Goal: Information Seeking & Learning: Learn about a topic

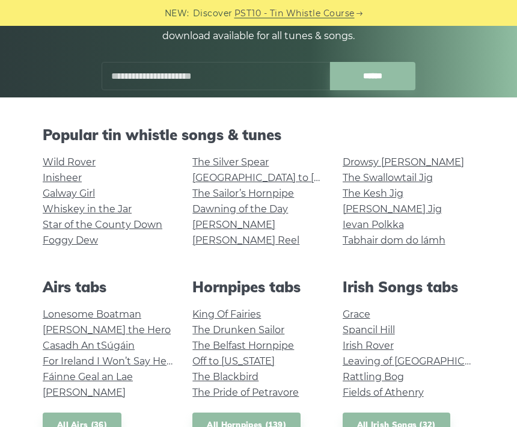
scroll to position [177, 0]
click at [127, 207] on link "Whiskey in the Jar" at bounding box center [87, 208] width 89 height 11
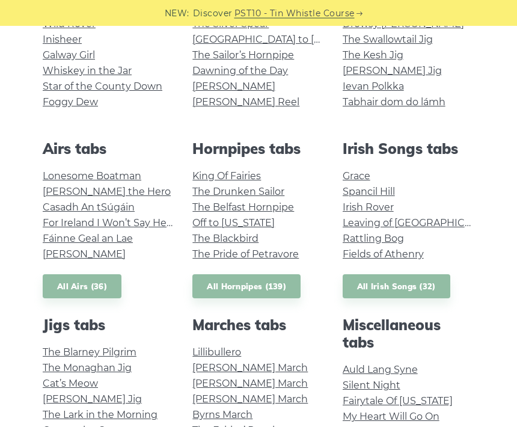
scroll to position [315, 0]
click at [388, 191] on link "Spancil Hill" at bounding box center [369, 191] width 52 height 11
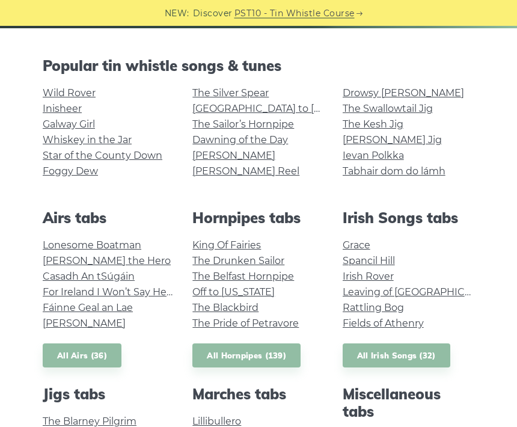
scroll to position [247, 0]
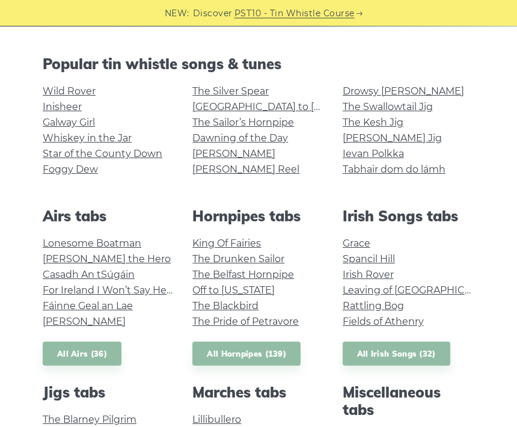
click at [429, 317] on li "Fields of Athenry" at bounding box center [409, 322] width 132 height 16
click at [419, 317] on link "Fields of Athenry" at bounding box center [383, 321] width 81 height 11
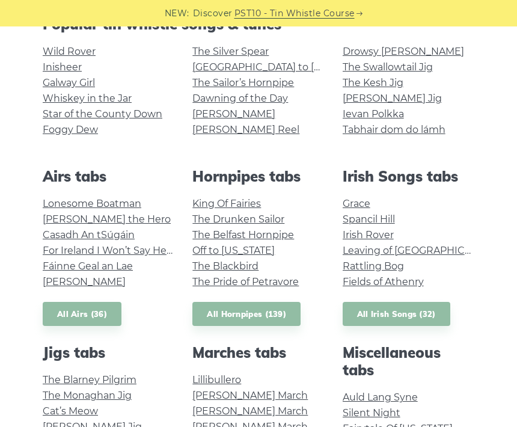
click at [437, 252] on link "Leaving of Liverpool" at bounding box center [420, 250] width 155 height 11
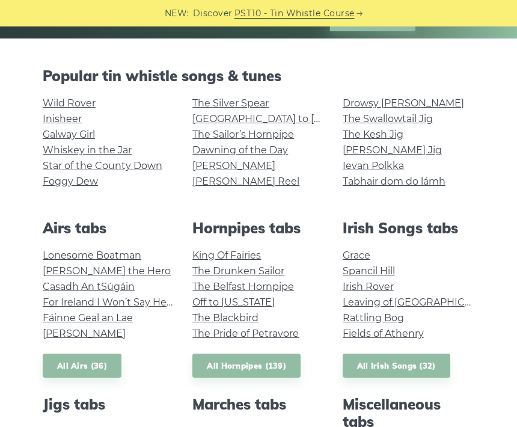
scroll to position [233, 0]
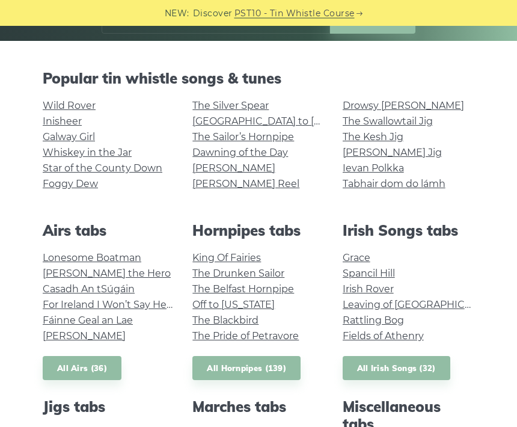
click at [44, 105] on link "Wild Rover" at bounding box center [69, 105] width 53 height 11
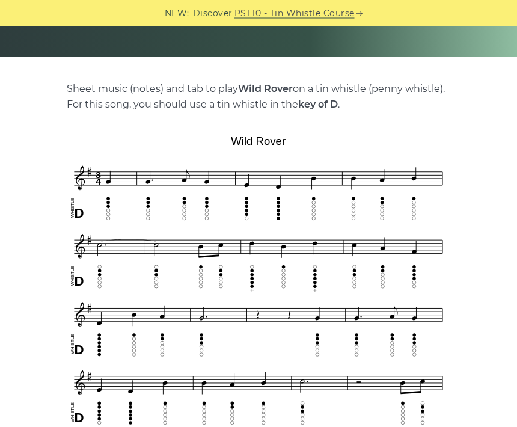
scroll to position [218, 0]
